Goal: Task Accomplishment & Management: Use online tool/utility

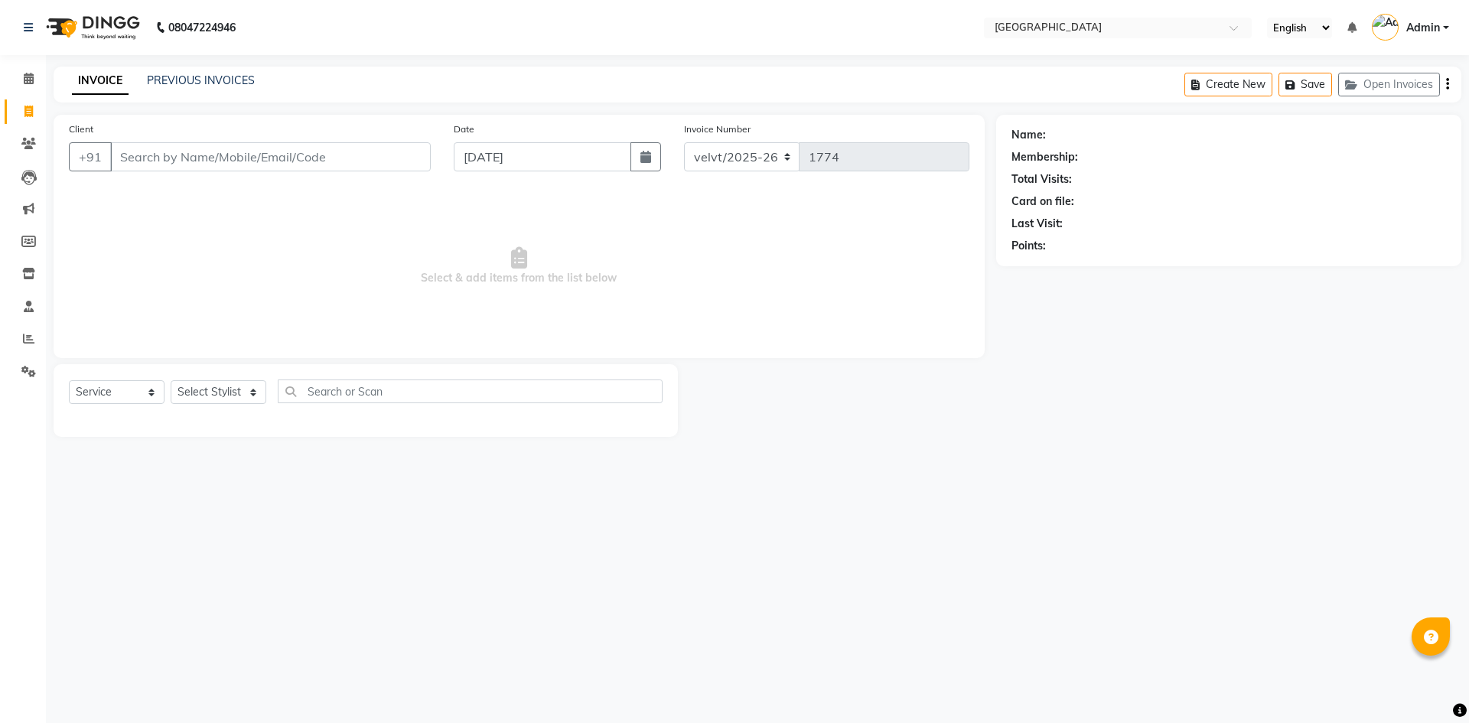
select select "service"
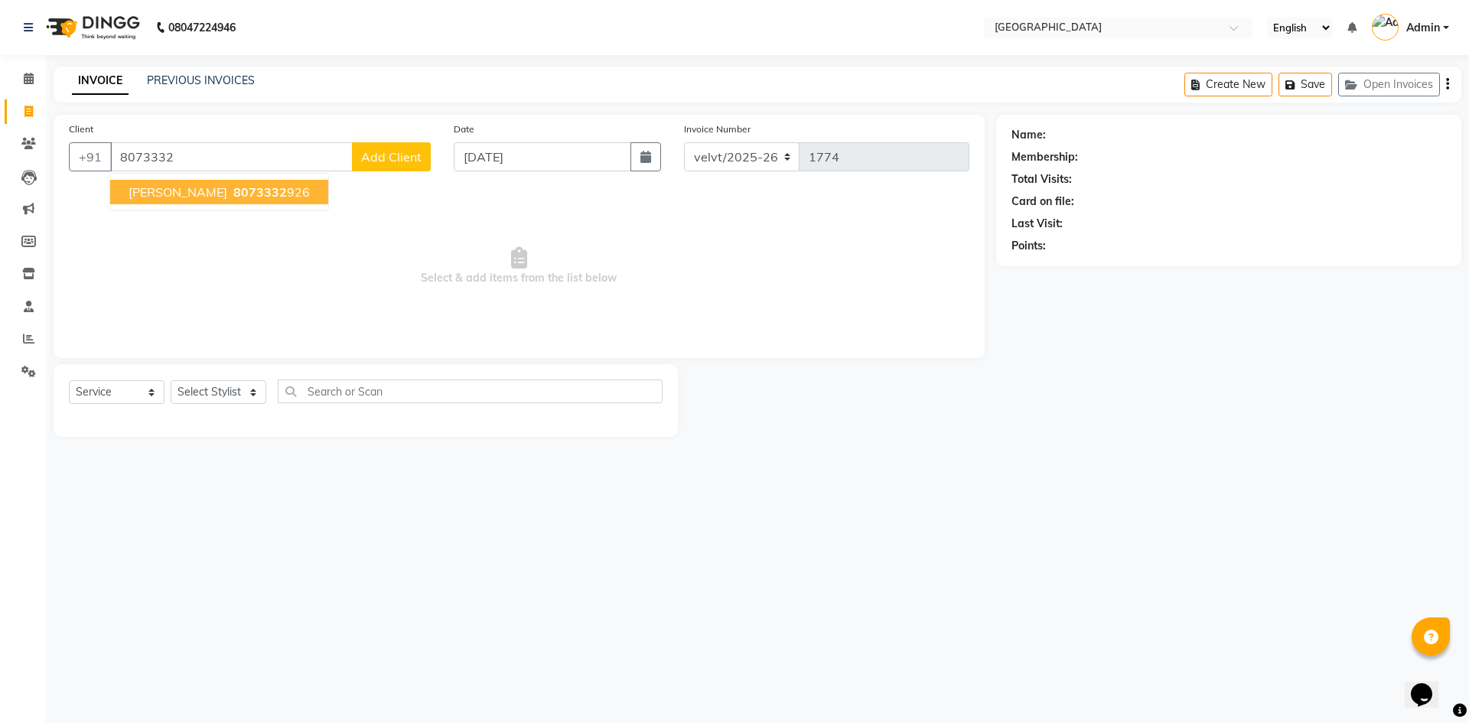
click at [245, 197] on ngb-highlight "8073332 926" at bounding box center [270, 191] width 80 height 15
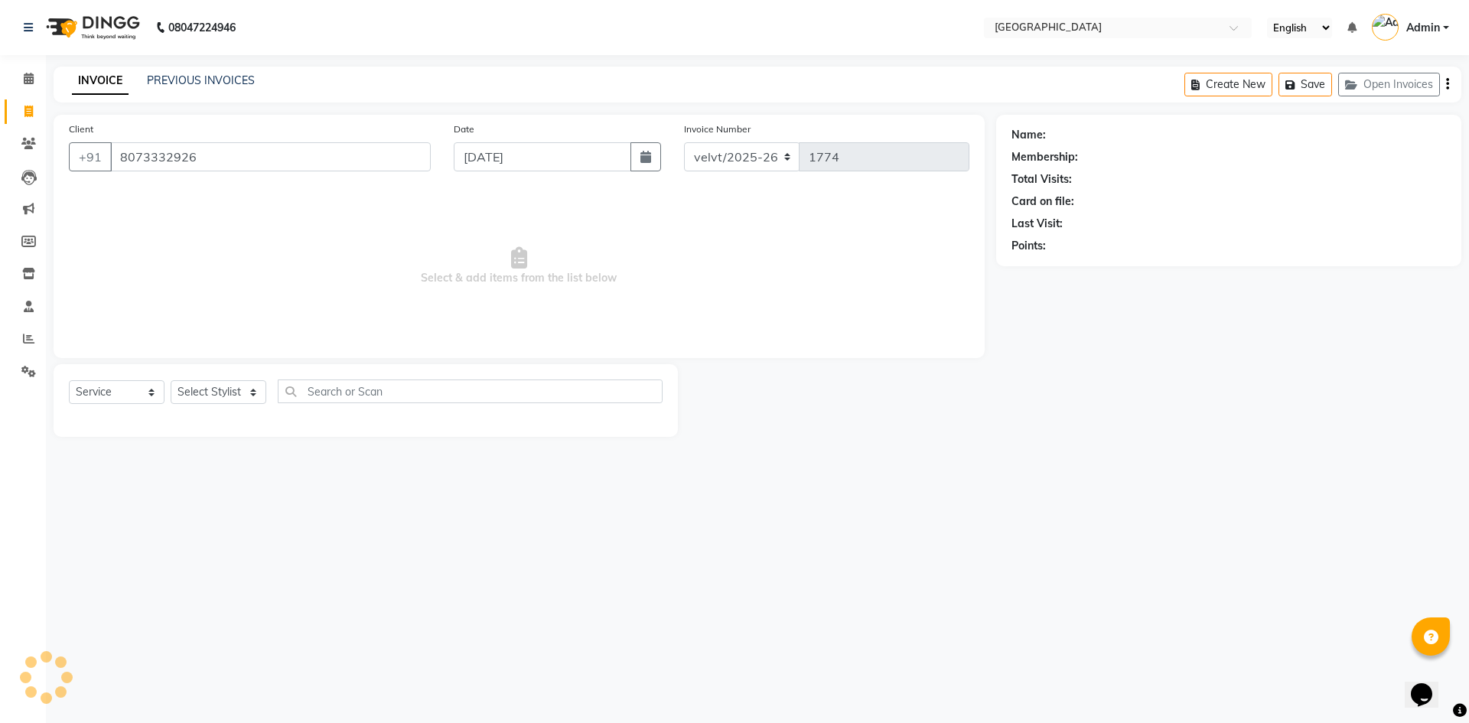
type input "8073332926"
select select "1: Object"
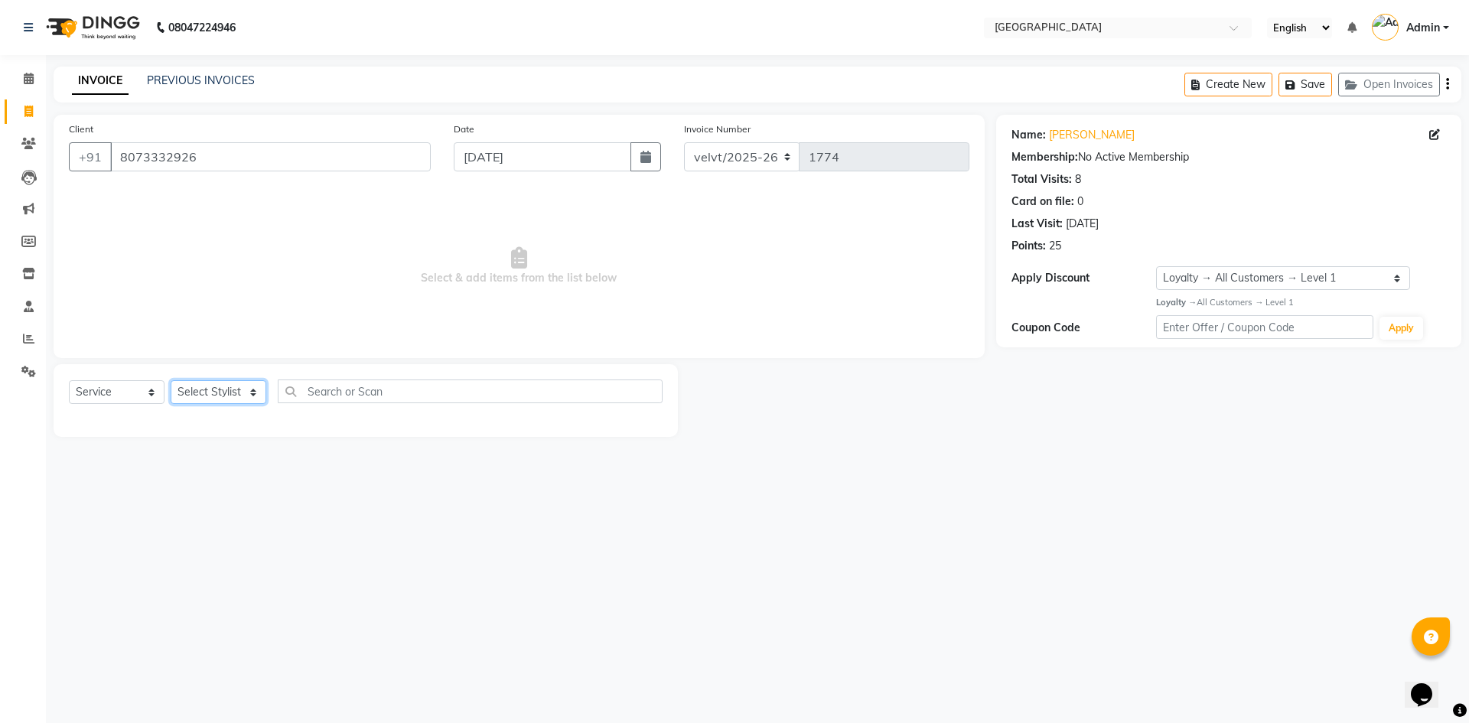
click at [223, 390] on select "Select Stylist [PERSON_NAME] [PERSON_NAME] Nomam Roma [PERSON_NAME]" at bounding box center [219, 392] width 96 height 24
click at [205, 397] on select "Select Stylist [PERSON_NAME] [PERSON_NAME] Nomam Roma [PERSON_NAME]" at bounding box center [219, 392] width 96 height 24
click at [217, 389] on select "Select Stylist [PERSON_NAME] [PERSON_NAME] Nomam Roma [PERSON_NAME]" at bounding box center [219, 392] width 96 height 24
select select "89472"
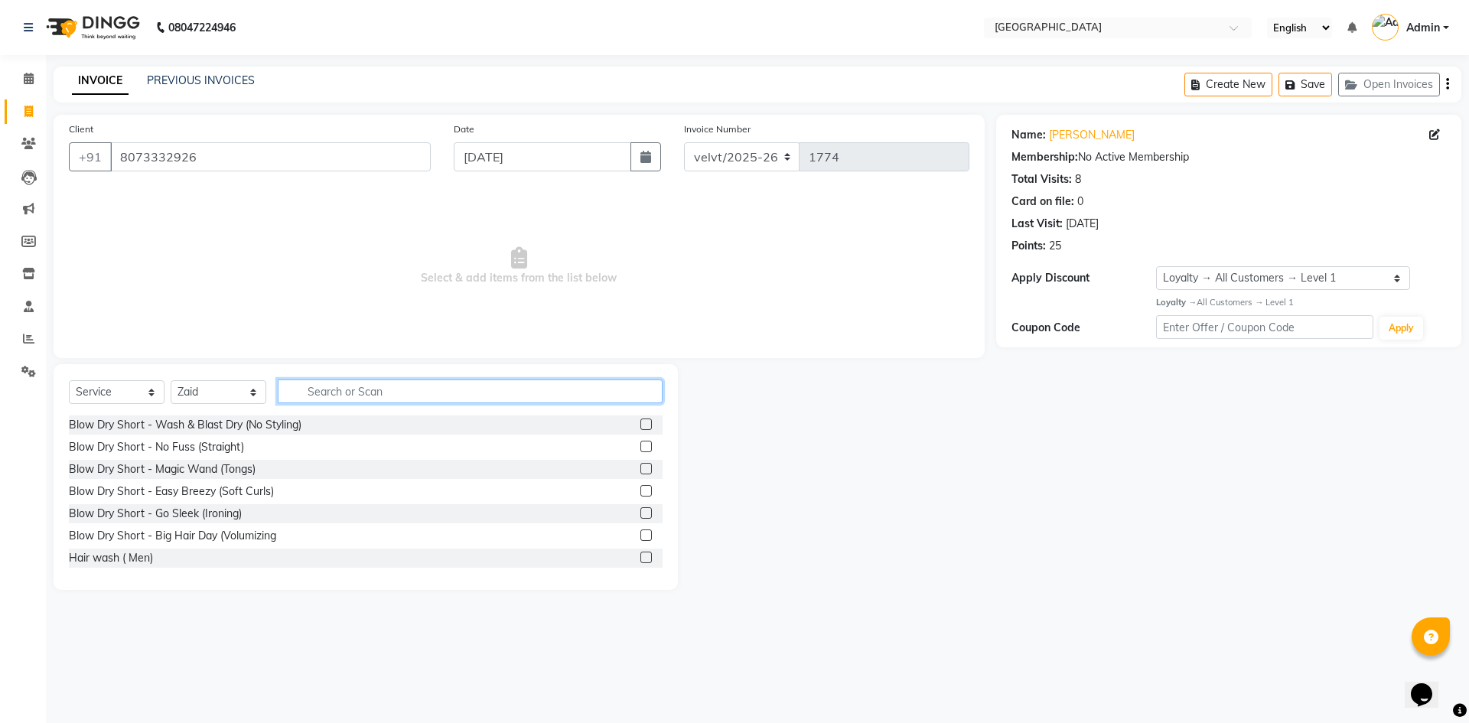
click at [356, 388] on input "text" at bounding box center [470, 392] width 385 height 24
type input "hairc"
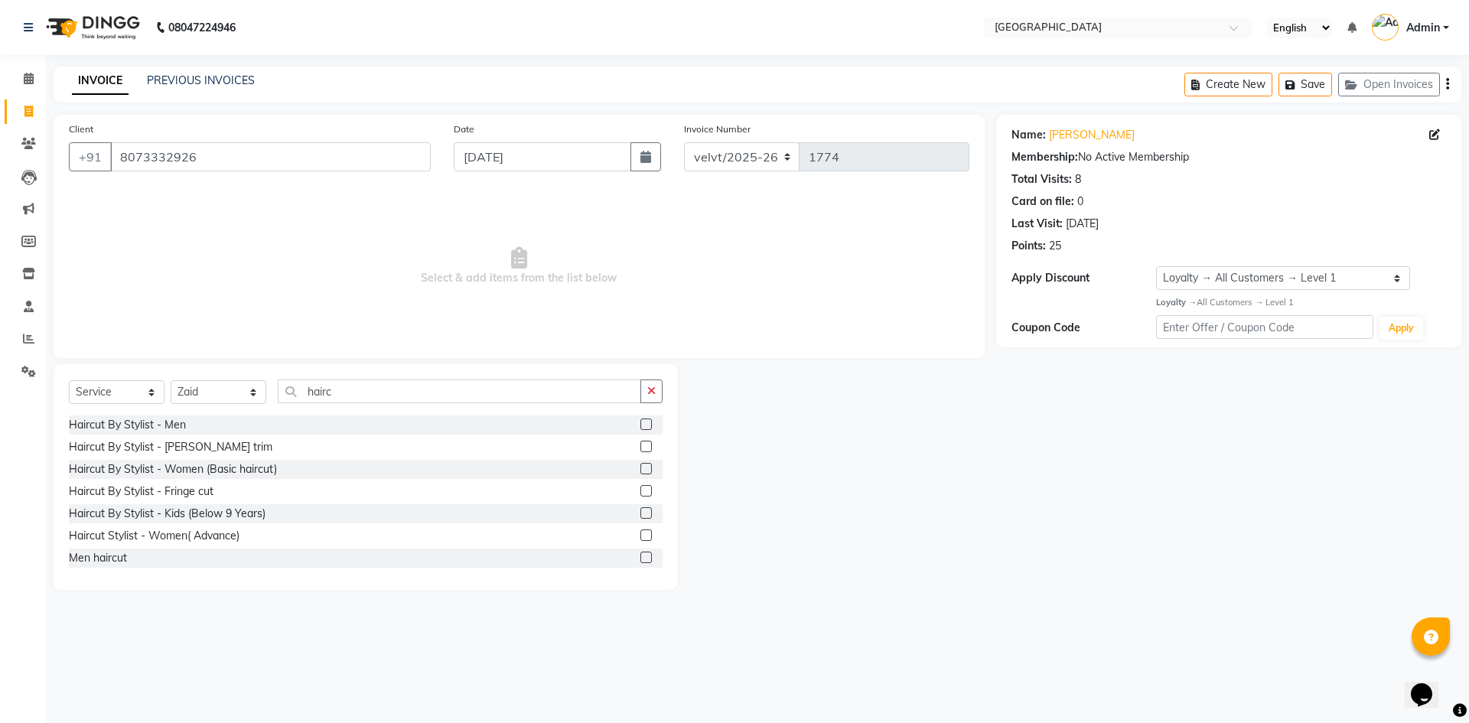
click at [641, 422] on label at bounding box center [646, 424] width 11 height 11
click at [641, 422] on input "checkbox" at bounding box center [646, 425] width 10 height 10
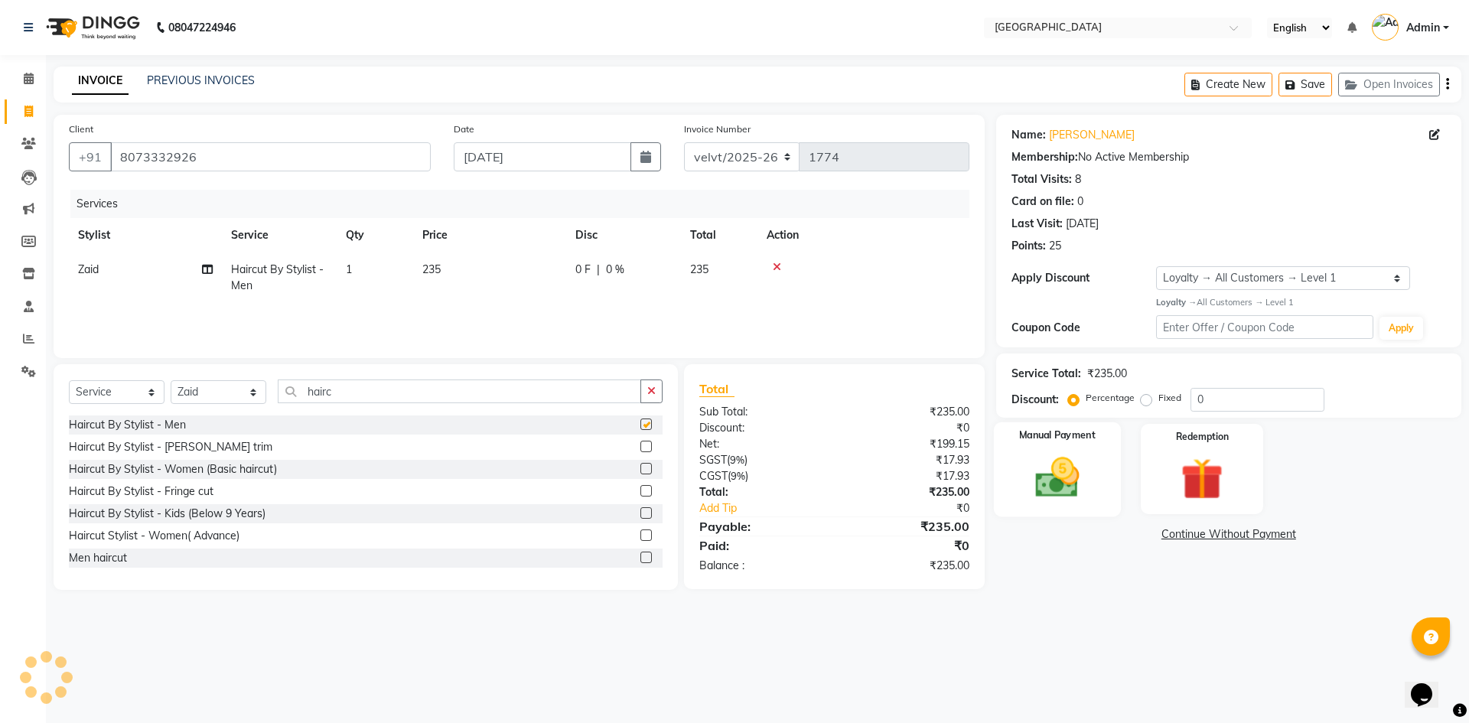
checkbox input "false"
click at [1069, 487] on img at bounding box center [1057, 477] width 71 height 51
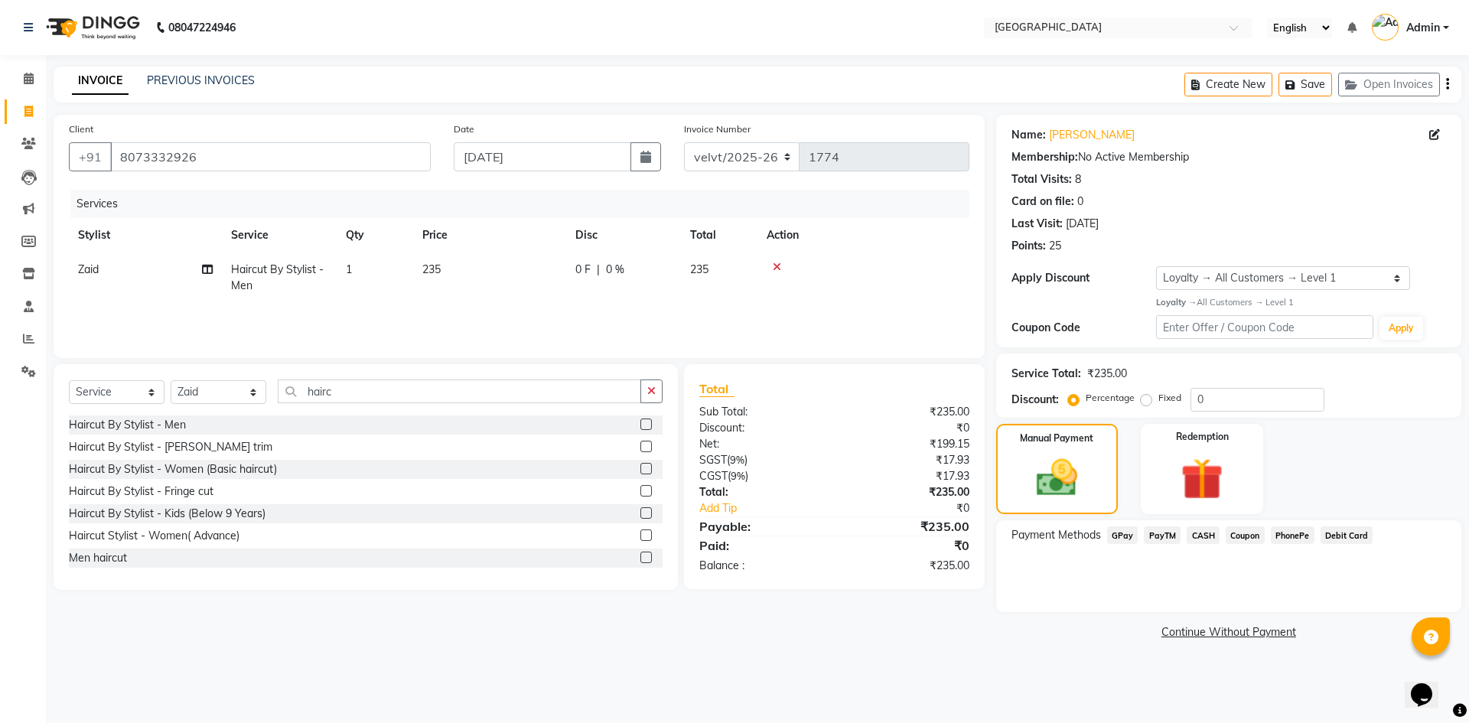
click at [1293, 540] on span "PhonePe" at bounding box center [1293, 536] width 44 height 18
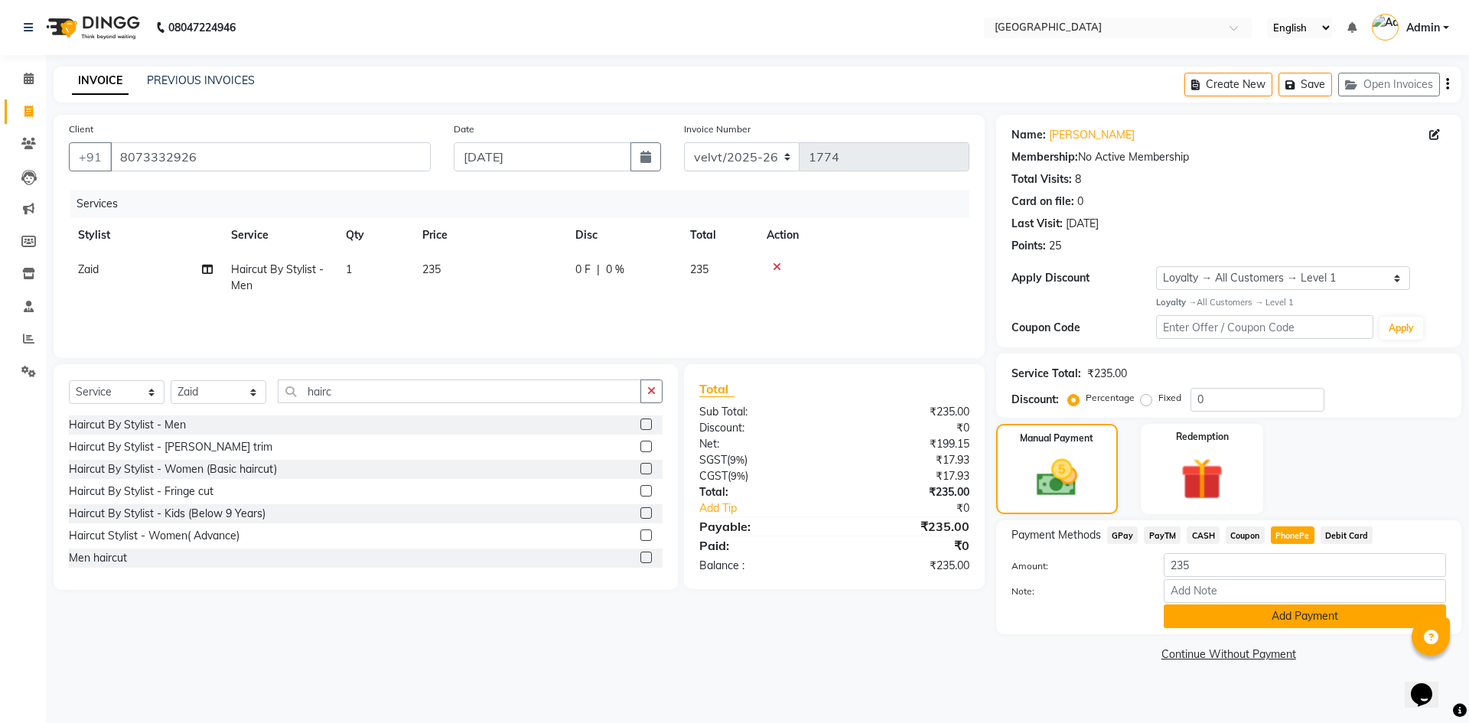
click at [1256, 607] on button "Add Payment" at bounding box center [1305, 617] width 282 height 24
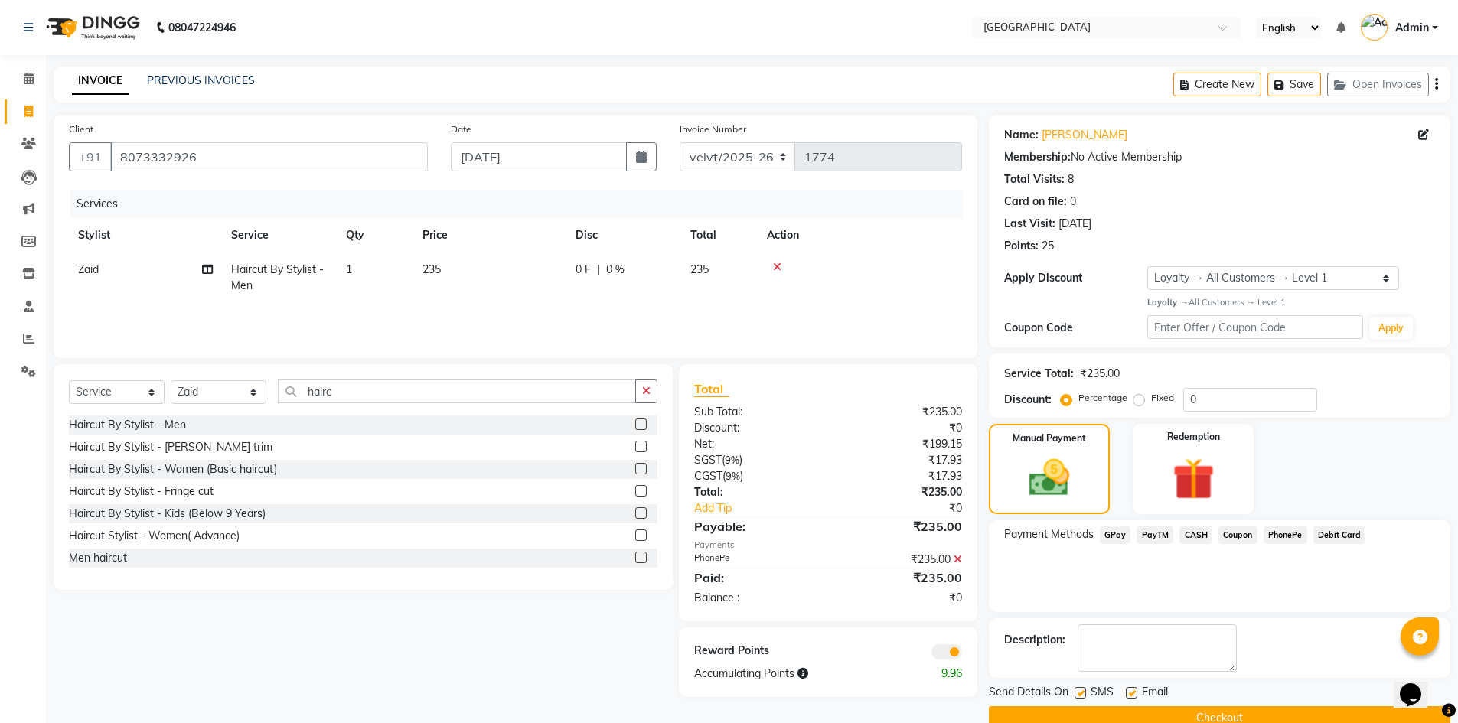
click at [1068, 716] on button "Checkout" at bounding box center [1219, 718] width 461 height 24
